Goal: Transaction & Acquisition: Purchase product/service

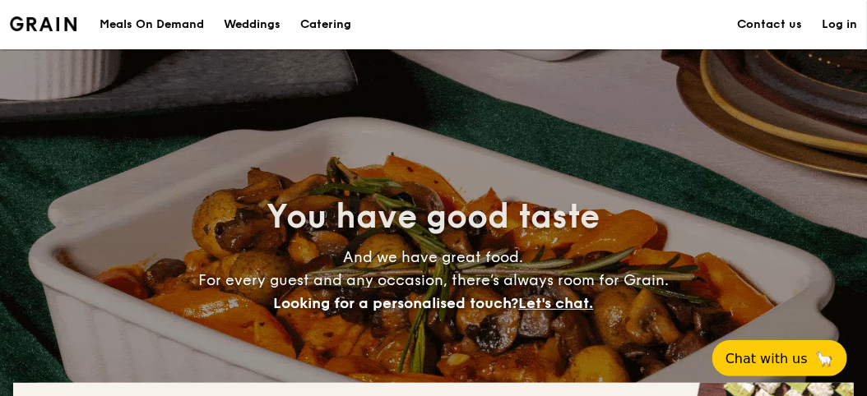
click at [328, 16] on h1 "Catering" at bounding box center [325, 24] width 51 height 49
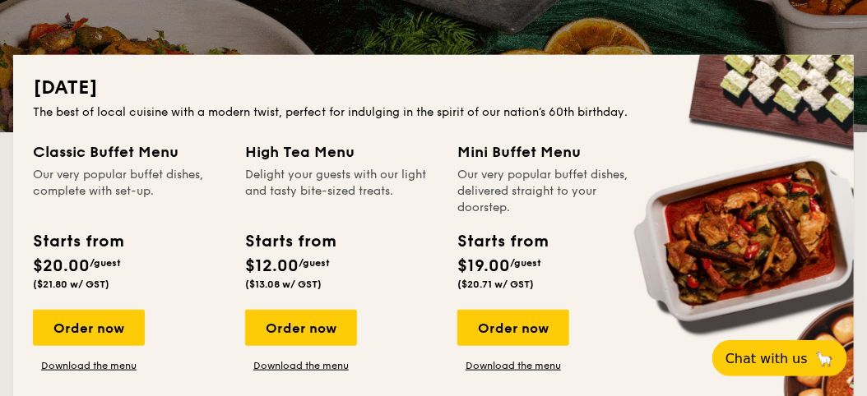
scroll to position [361, 0]
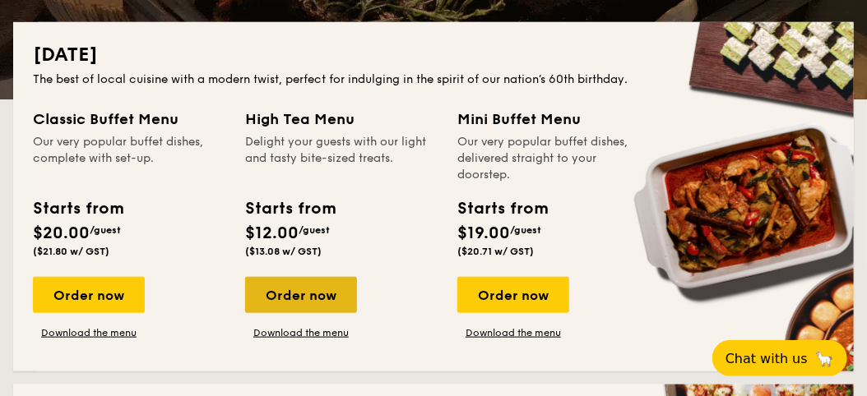
click at [340, 298] on div "Order now" at bounding box center [301, 295] width 112 height 36
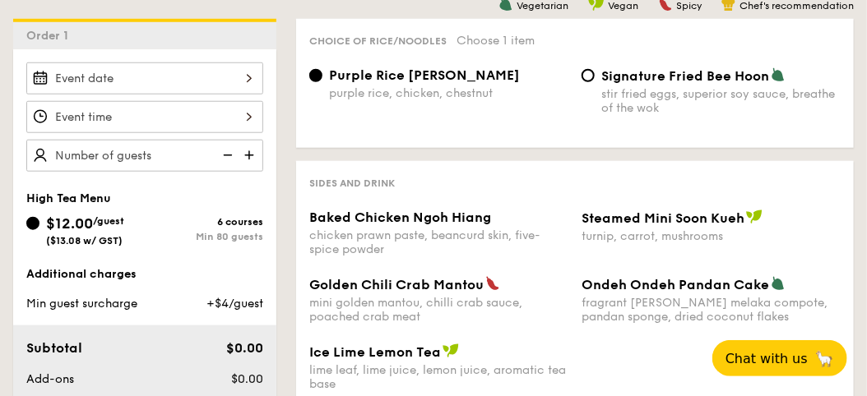
scroll to position [412, 0]
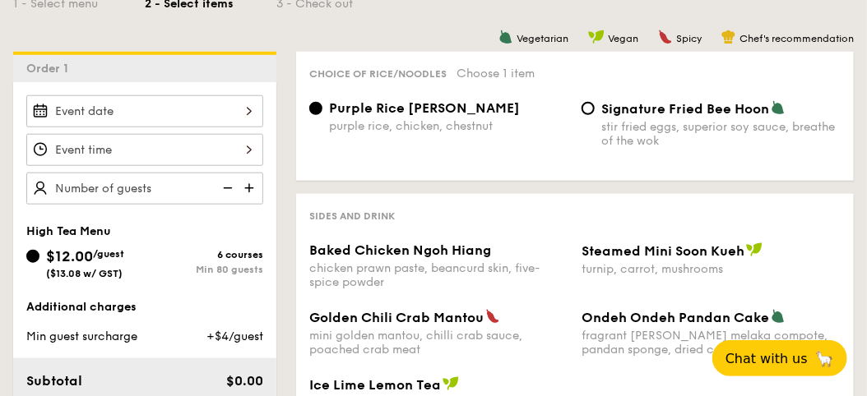
click at [612, 35] on span "Vegan" at bounding box center [623, 39] width 30 height 12
click at [626, 40] on span "Vegan" at bounding box center [623, 39] width 30 height 12
